Goal: Transaction & Acquisition: Purchase product/service

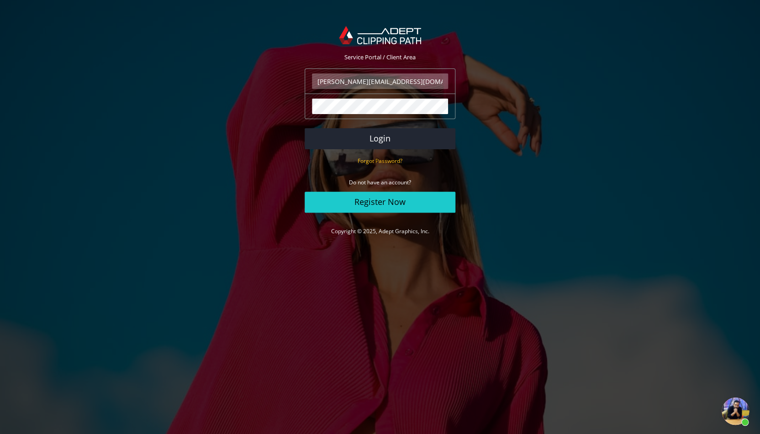
scroll to position [73, 0]
click at [391, 139] on button "Login" at bounding box center [380, 138] width 151 height 21
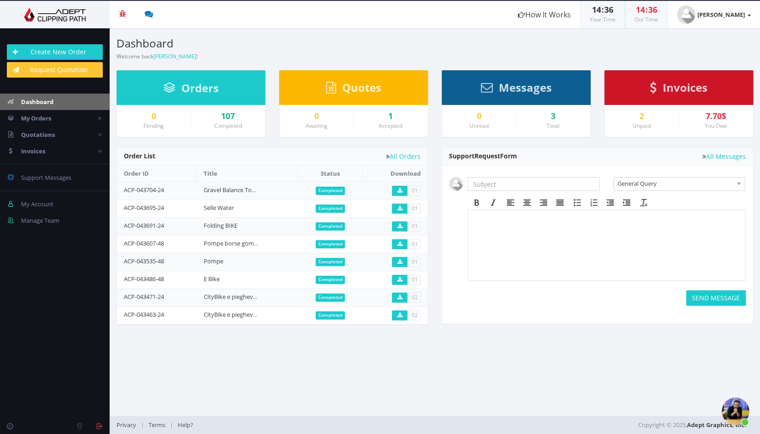
scroll to position [74, 0]
click at [79, 52] on link "Create New Order" at bounding box center [55, 52] width 96 height 16
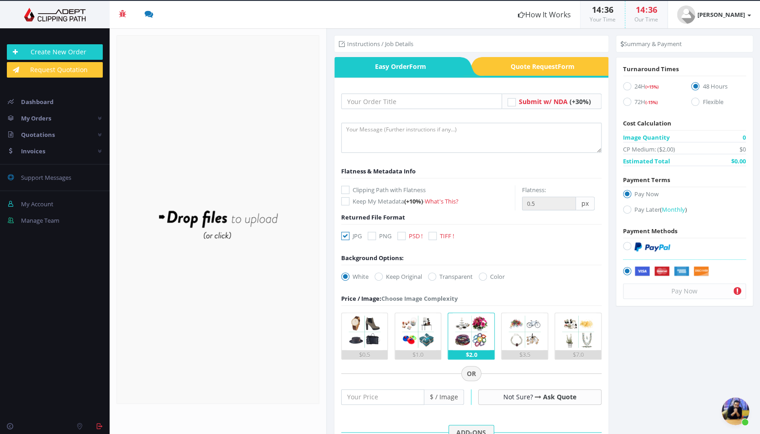
scroll to position [74, 0]
click at [360, 106] on input "text" at bounding box center [421, 102] width 161 height 16
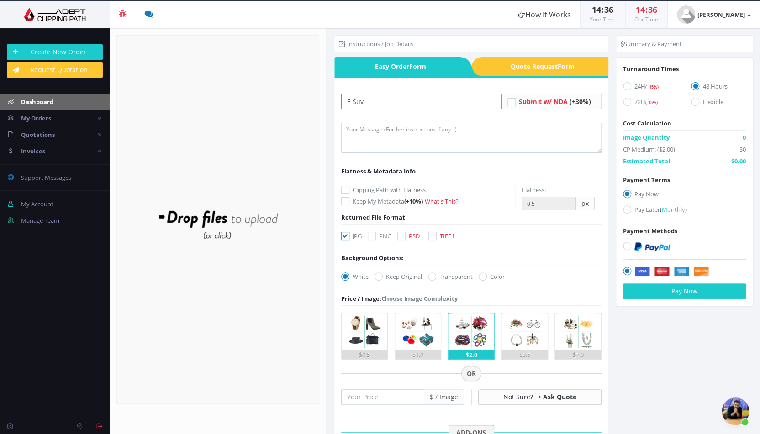
type input "E Suv"
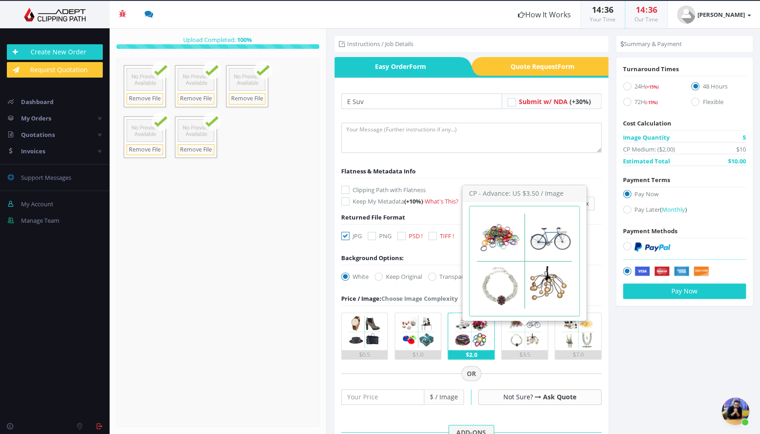
click at [523, 332] on img at bounding box center [524, 331] width 37 height 37
click at [0, 0] on input "$3.5" at bounding box center [0, 0] width 0 height 0
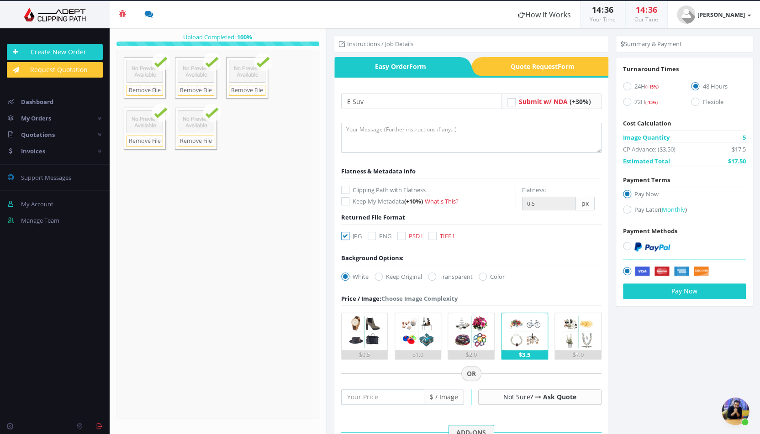
click at [626, 243] on icon at bounding box center [627, 246] width 8 height 8
click at [626, 244] on input "radio" at bounding box center [628, 247] width 6 height 6
radio input "true"
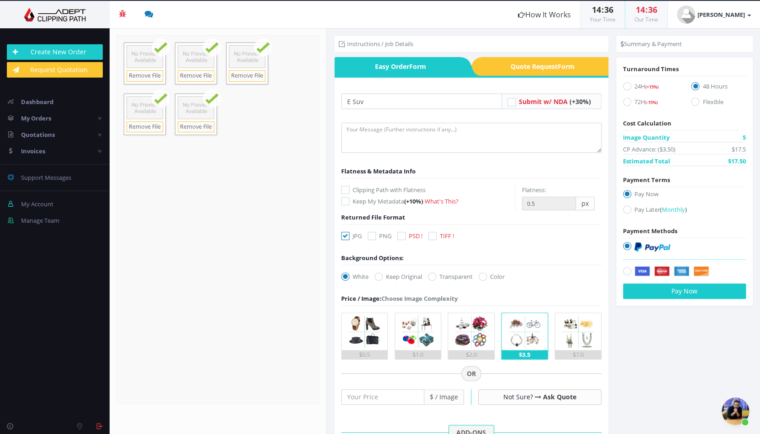
click at [627, 82] on icon at bounding box center [627, 86] width 8 height 8
click at [627, 84] on input "24H (+15%)" at bounding box center [628, 87] width 6 height 6
radio input "true"
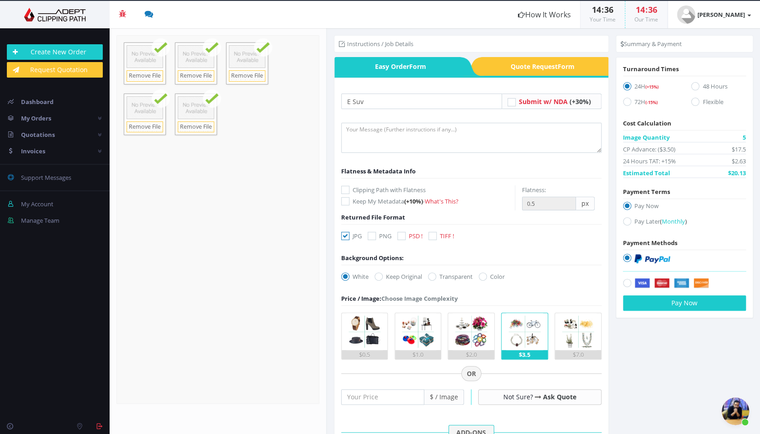
click at [434, 276] on icon at bounding box center [432, 277] width 8 height 8
click at [434, 276] on input "Transparent" at bounding box center [433, 277] width 6 height 6
radio input "true"
radio input "false"
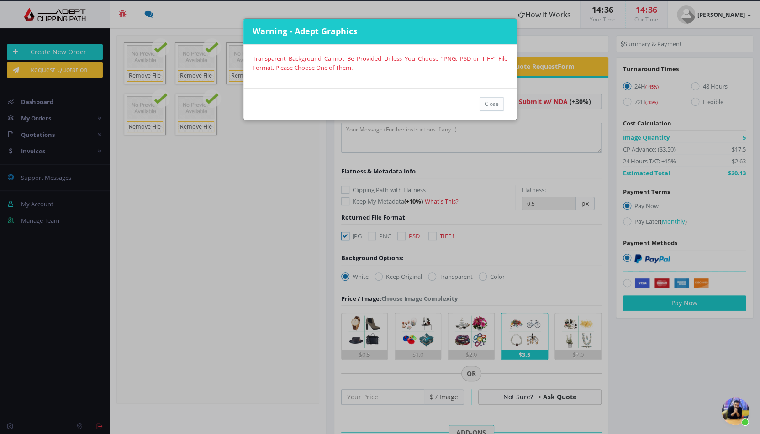
click at [500, 91] on div "Close" at bounding box center [380, 104] width 273 height 32
click at [489, 102] on button "Close" at bounding box center [492, 104] width 24 height 14
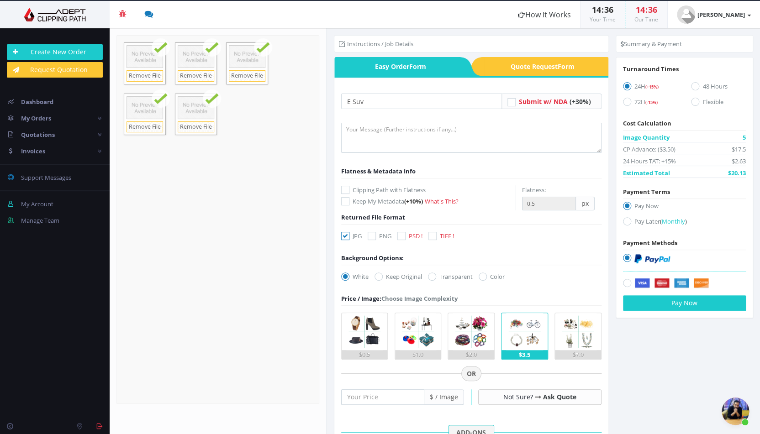
click at [350, 187] on label "Clipping Path with Flatness" at bounding box center [428, 189] width 174 height 9
click at [350, 187] on input "Clipping Path with Flatness" at bounding box center [347, 190] width 6 height 6
checkbox input "true"
click at [401, 235] on icon at bounding box center [401, 236] width 8 height 8
click at [401, 235] on input "PSD !" at bounding box center [403, 236] width 6 height 6
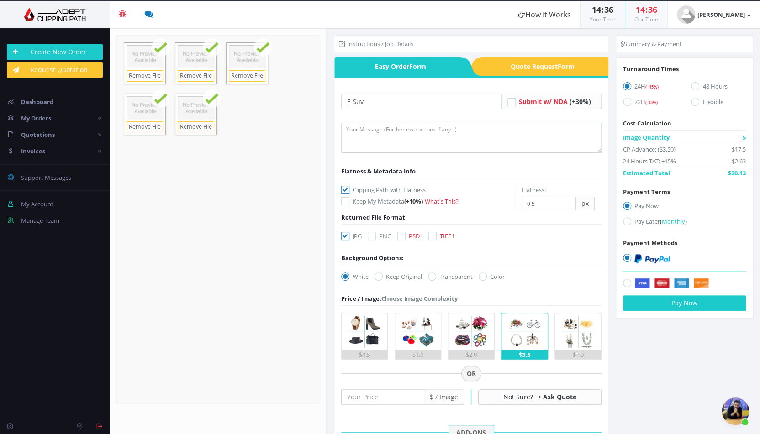
checkbox input "true"
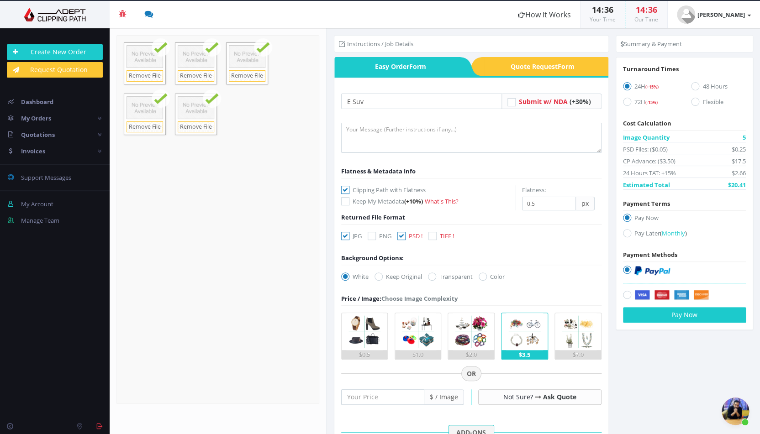
click at [343, 235] on icon at bounding box center [345, 236] width 8 height 8
click at [344, 235] on input "JPG" at bounding box center [347, 236] width 6 height 6
checkbox input "false"
click at [436, 276] on icon at bounding box center [432, 277] width 8 height 8
click at [436, 276] on input "Transparent" at bounding box center [433, 277] width 6 height 6
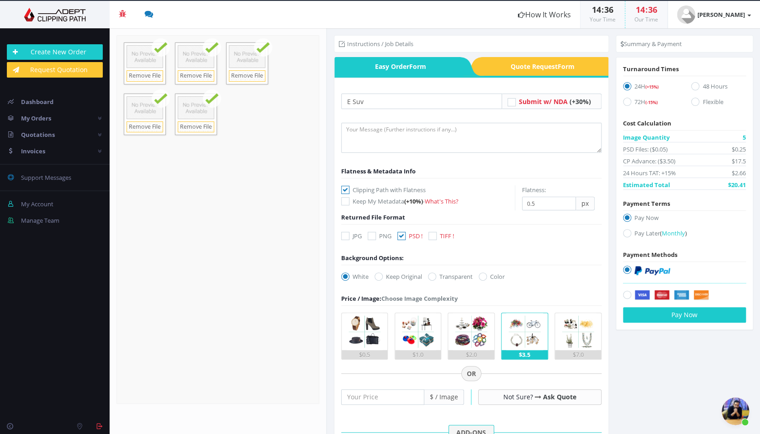
radio input "true"
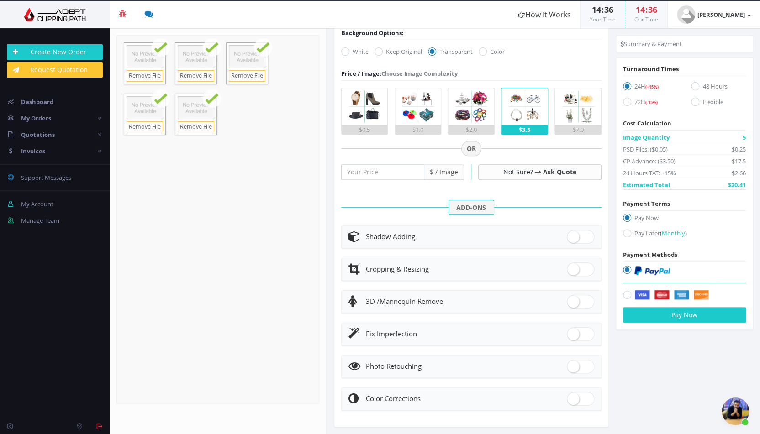
scroll to position [233, 0]
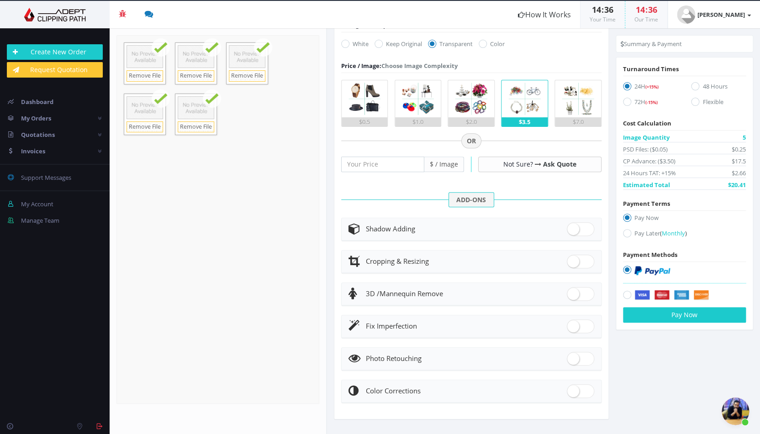
click at [477, 328] on div "Fix Imperfection" at bounding box center [472, 326] width 246 height 13
click at [579, 325] on span at bounding box center [580, 327] width 27 height 14
click at [573, 325] on input "checkbox" at bounding box center [570, 325] width 6 height 6
checkbox input "true"
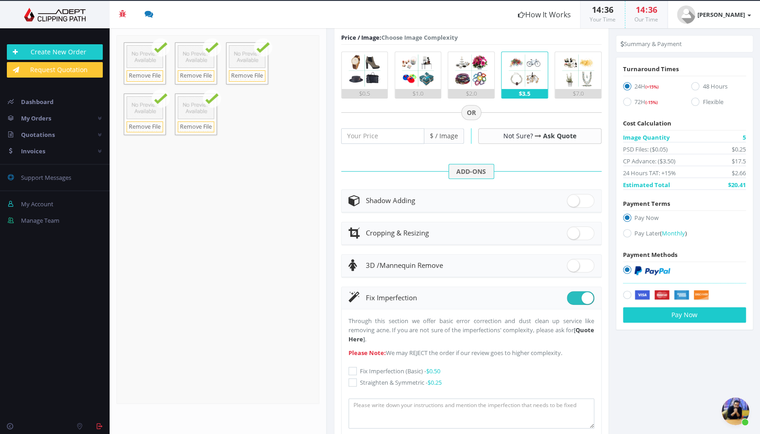
scroll to position [260, 0]
click at [354, 371] on icon at bounding box center [353, 372] width 8 height 8
click at [354, 371] on input "Fix Imperfection (Basic) - $0.50" at bounding box center [354, 373] width 6 height 6
checkbox input "true"
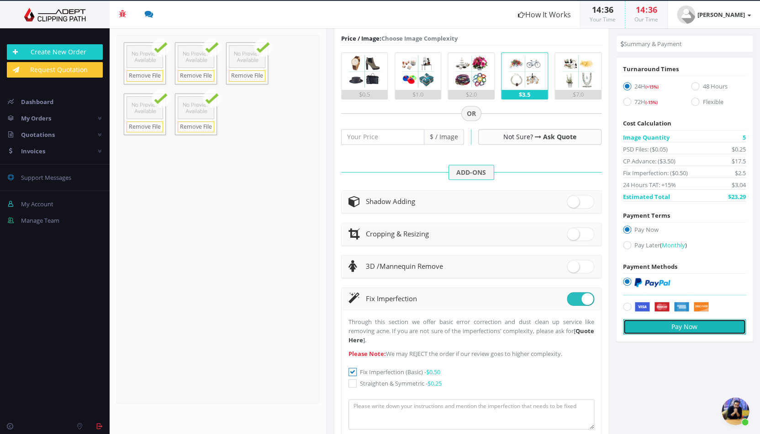
click at [678, 334] on button "Pay Now" at bounding box center [684, 327] width 123 height 16
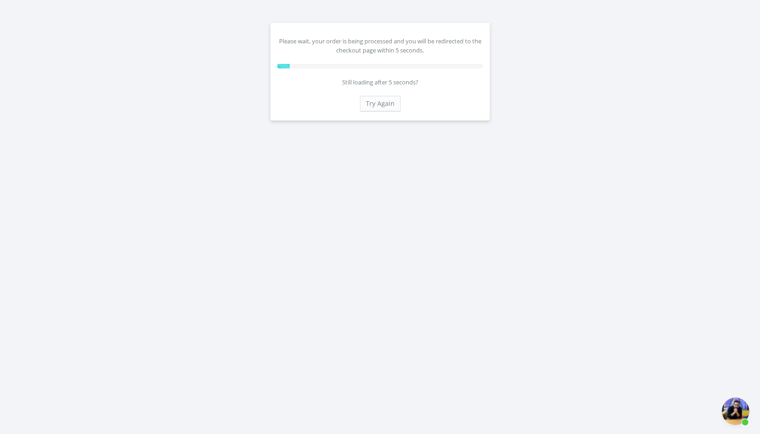
scroll to position [74, 0]
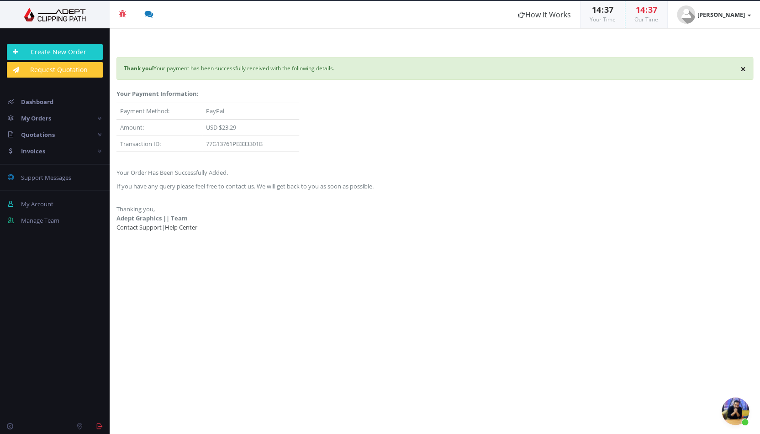
scroll to position [73, 0]
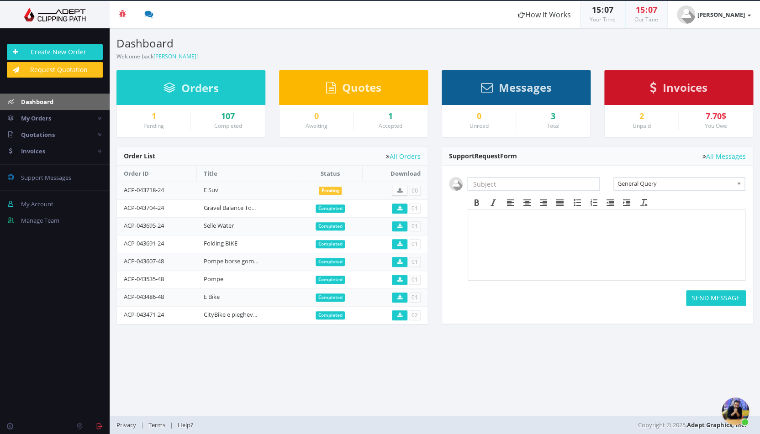
scroll to position [74, 0]
click at [42, 49] on link "Create New Order" at bounding box center [55, 52] width 96 height 16
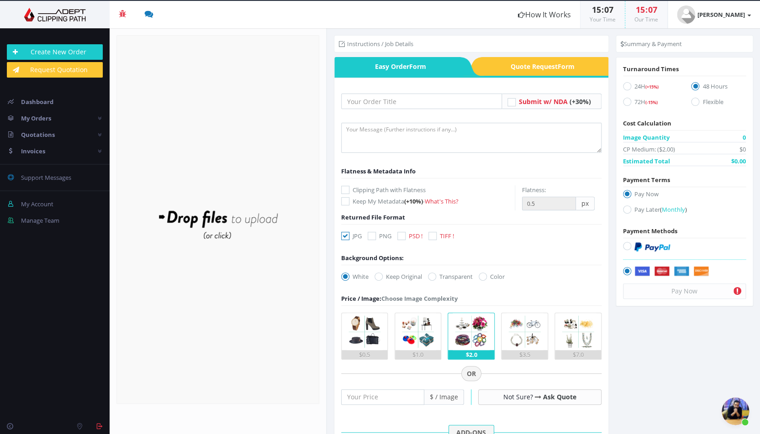
scroll to position [74, 0]
click at [383, 100] on input "text" at bounding box center [421, 102] width 161 height 16
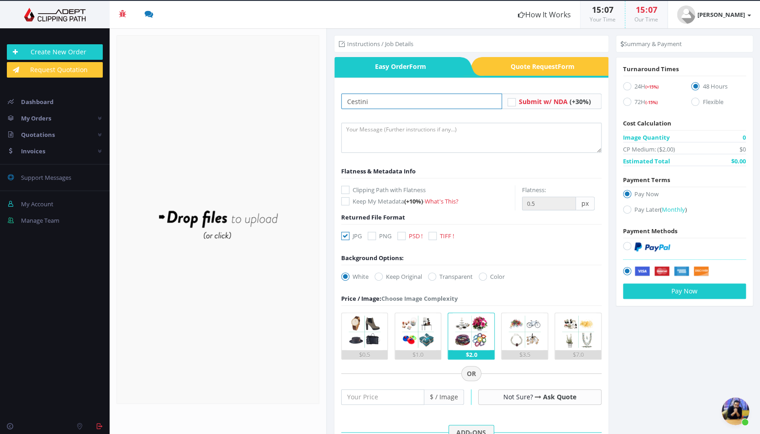
type input "Cestini"
click at [403, 237] on icon at bounding box center [401, 236] width 8 height 8
click at [403, 237] on input "PSD !" at bounding box center [403, 236] width 6 height 6
checkbox input "true"
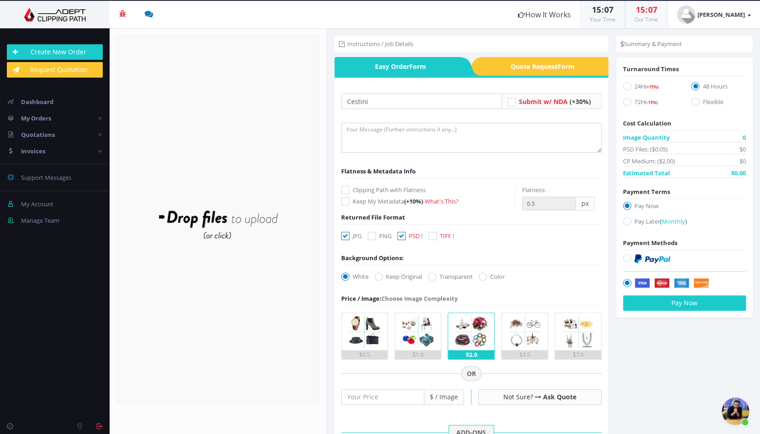
click at [348, 187] on icon at bounding box center [345, 190] width 8 height 8
click at [348, 187] on input "Clipping Path with Flatness" at bounding box center [347, 190] width 6 height 6
checkbox input "true"
click at [342, 238] on icon at bounding box center [345, 236] width 8 height 8
click at [344, 238] on input "JPG" at bounding box center [347, 236] width 6 height 6
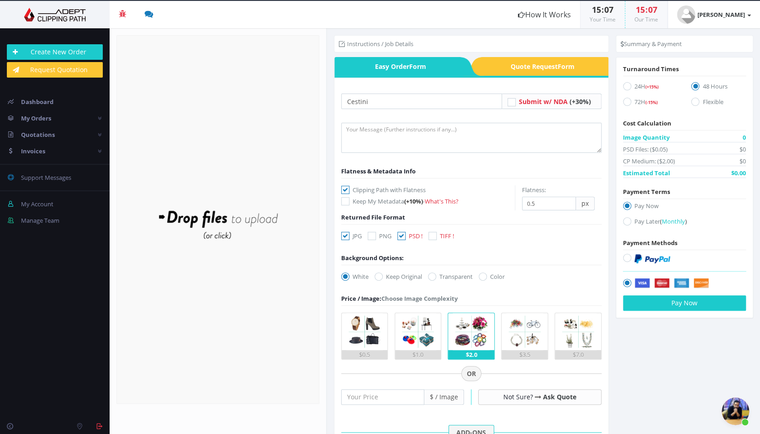
checkbox input "false"
click at [450, 280] on label "Transparent" at bounding box center [450, 276] width 45 height 9
click at [436, 280] on input "Transparent" at bounding box center [433, 277] width 6 height 6
radio input "true"
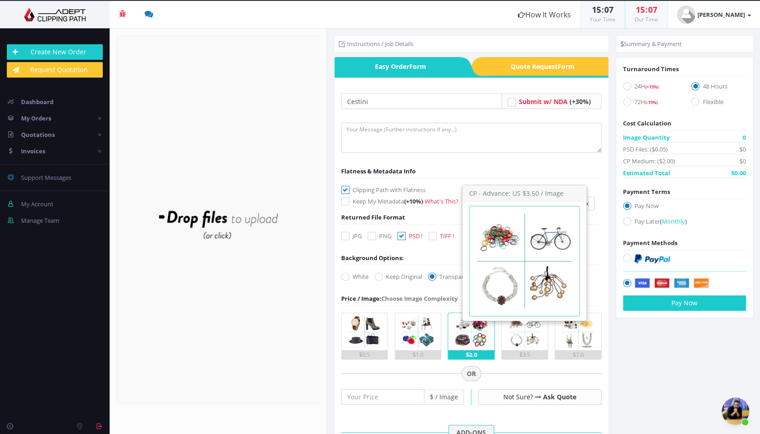
click at [525, 332] on img at bounding box center [524, 331] width 37 height 37
click at [0, 0] on input "$3.5" at bounding box center [0, 0] width 0 height 0
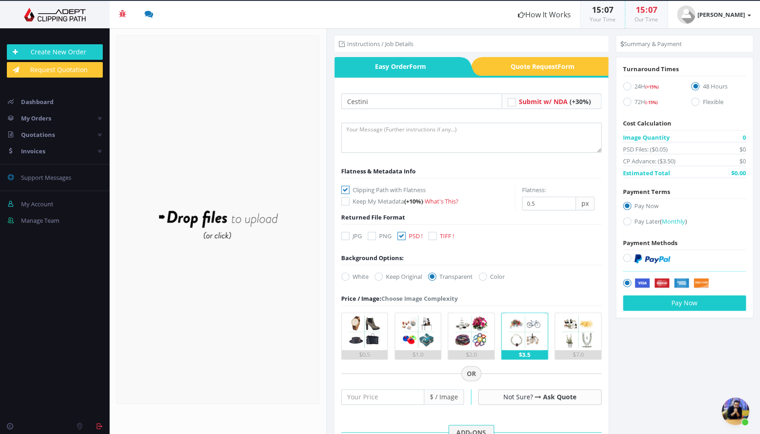
click at [620, 83] on div "24H (+15%)" at bounding box center [650, 87] width 69 height 16
click at [624, 85] on icon at bounding box center [627, 86] width 8 height 8
click at [625, 85] on input "24H (+15%)" at bounding box center [628, 87] width 6 height 6
radio input "true"
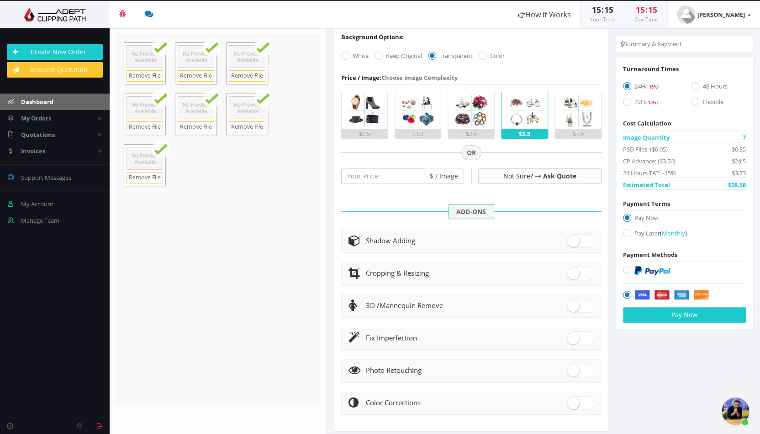
scroll to position [233, 0]
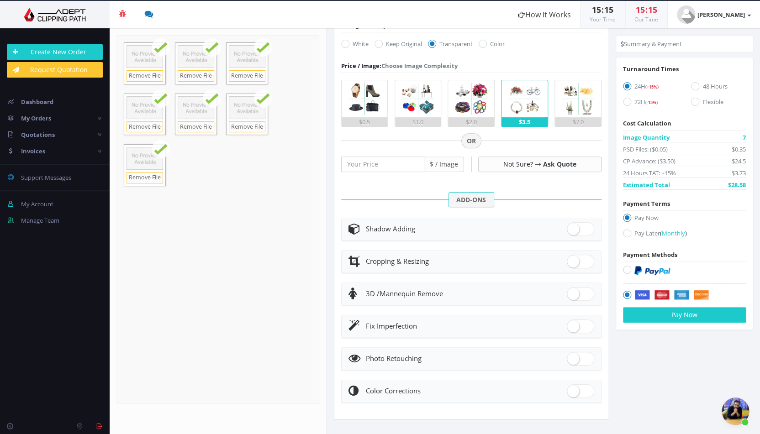
click at [628, 270] on icon at bounding box center [627, 270] width 8 height 8
click at [628, 270] on input "radio" at bounding box center [628, 270] width 6 height 6
radio input "true"
click at [672, 315] on button "Pay Now" at bounding box center [684, 315] width 123 height 16
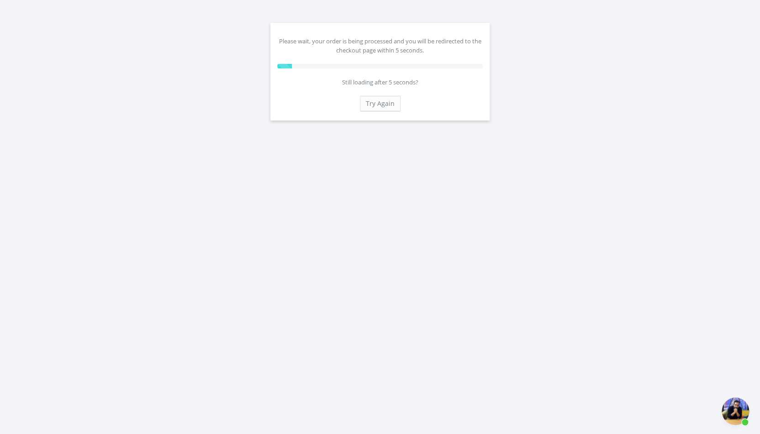
scroll to position [74, 0]
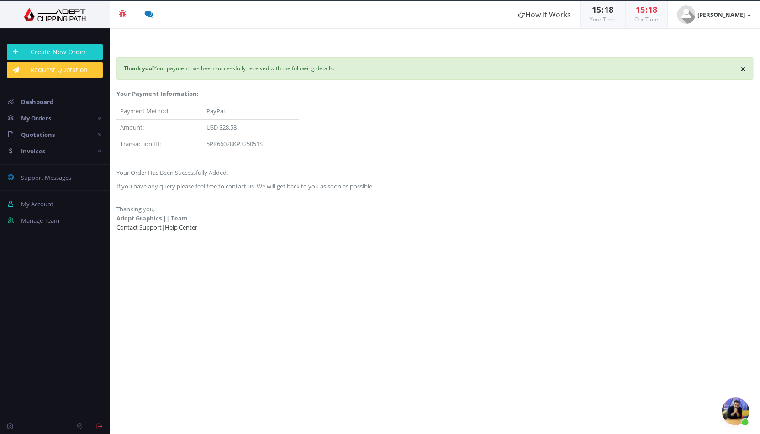
scroll to position [73, 0]
